Goal: Task Accomplishment & Management: Use online tool/utility

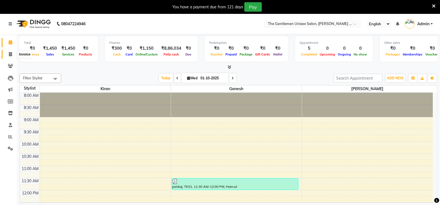
click at [12, 54] on icon at bounding box center [10, 54] width 3 height 4
select select "5552"
select select "service"
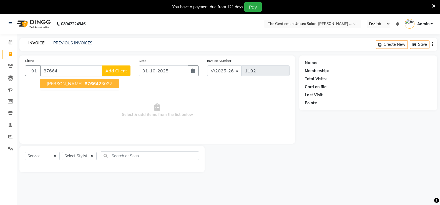
click at [93, 84] on span "87664" at bounding box center [92, 84] width 14 height 6
type input "8766423027"
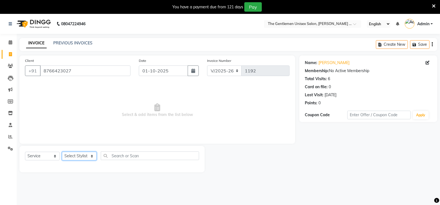
click at [91, 157] on select "Select Stylist [PERSON_NAME]" at bounding box center [79, 156] width 35 height 9
select select "47146"
click at [62, 152] on select "Select Stylist [PERSON_NAME]" at bounding box center [79, 156] width 35 height 9
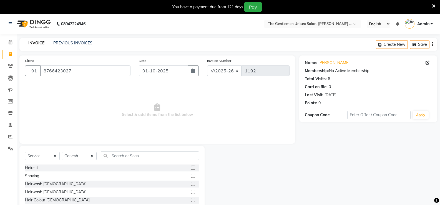
click at [191, 176] on label at bounding box center [193, 176] width 4 height 4
click at [191, 176] on input "checkbox" at bounding box center [193, 176] width 4 height 4
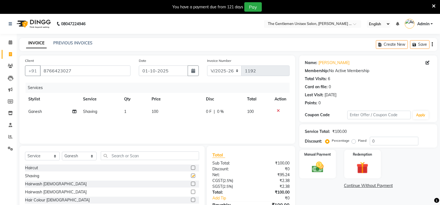
checkbox input "false"
click at [323, 171] on img at bounding box center [318, 167] width 20 height 14
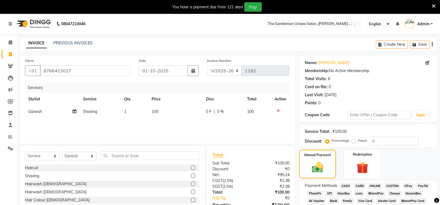
click at [380, 184] on span "ONLINE" at bounding box center [375, 186] width 14 height 6
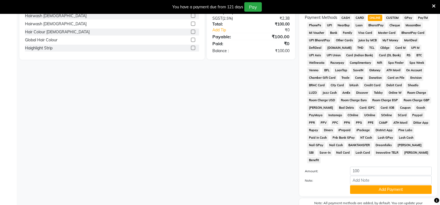
scroll to position [177, 0]
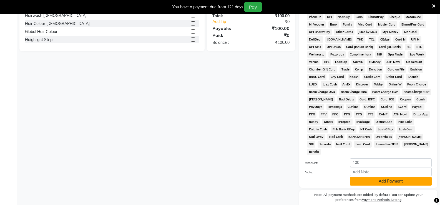
click at [392, 177] on button "Add Payment" at bounding box center [391, 181] width 82 height 9
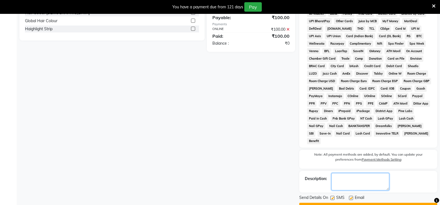
scroll to position [167, 0]
